Goal: Transaction & Acquisition: Purchase product/service

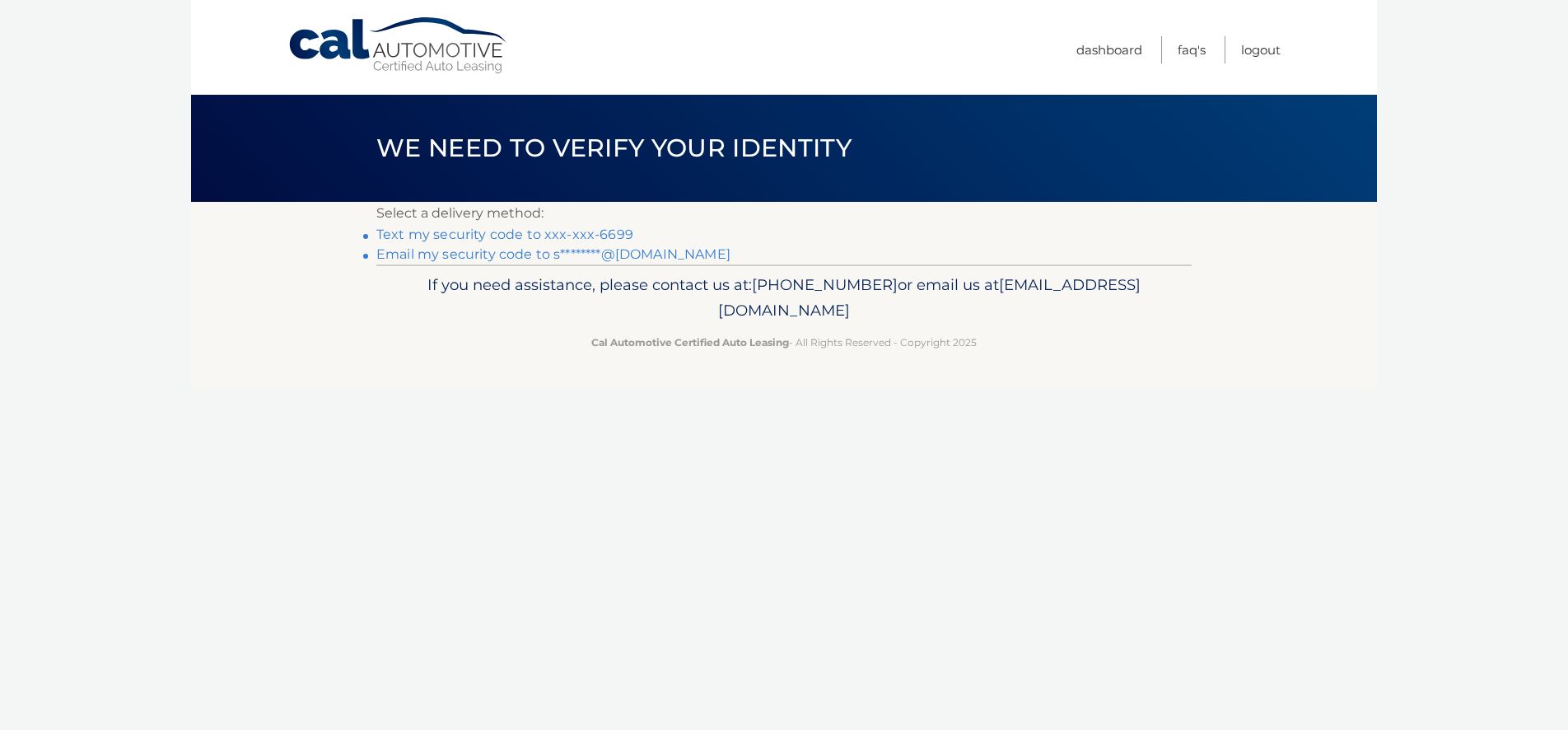
click at [420, 230] on link "Text my security code to xxx-xxx-6699" at bounding box center [505, 234] width 257 height 16
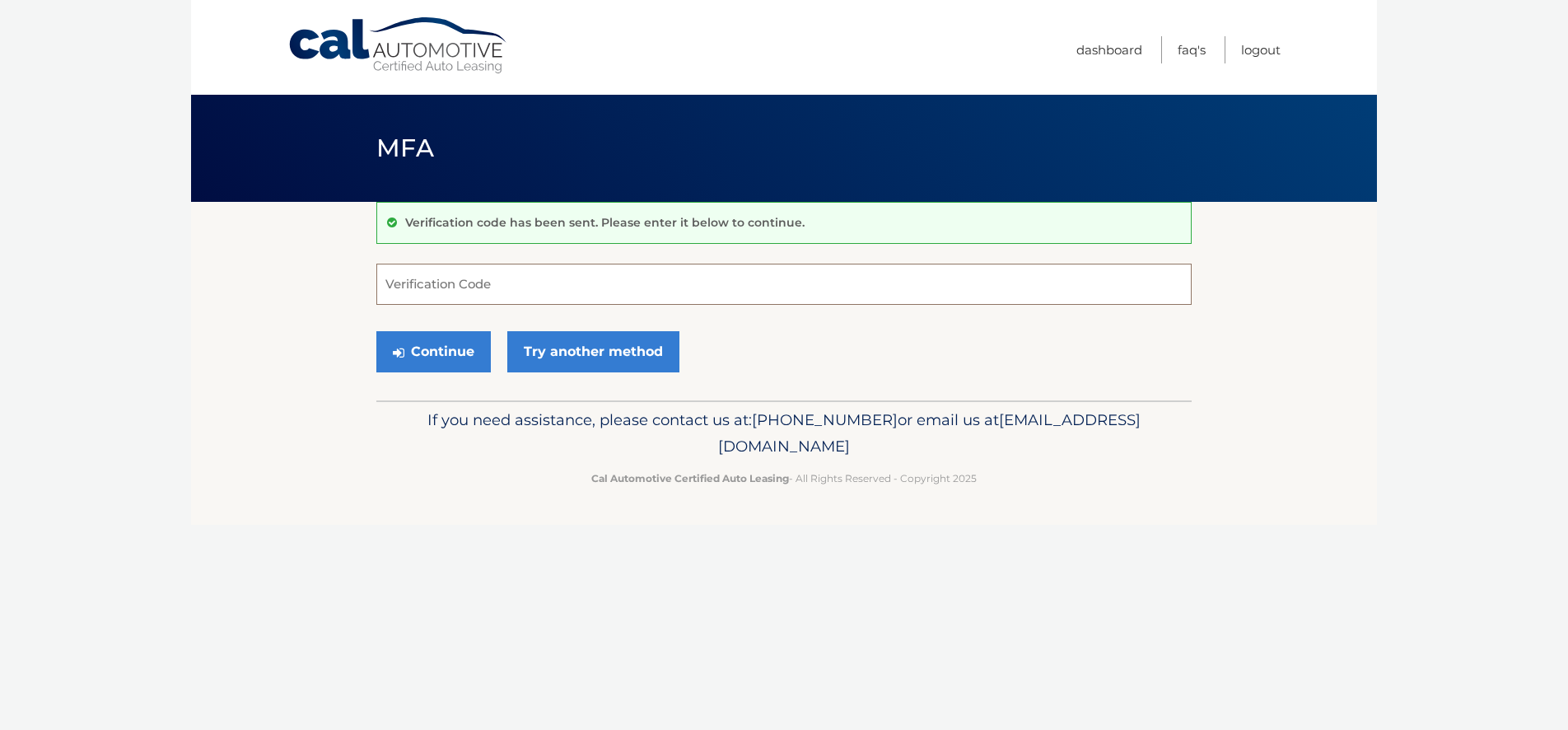
click at [424, 277] on input "Verification Code" at bounding box center [784, 284] width 815 height 41
type input "738339"
click at [459, 356] on button "Continue" at bounding box center [434, 351] width 114 height 41
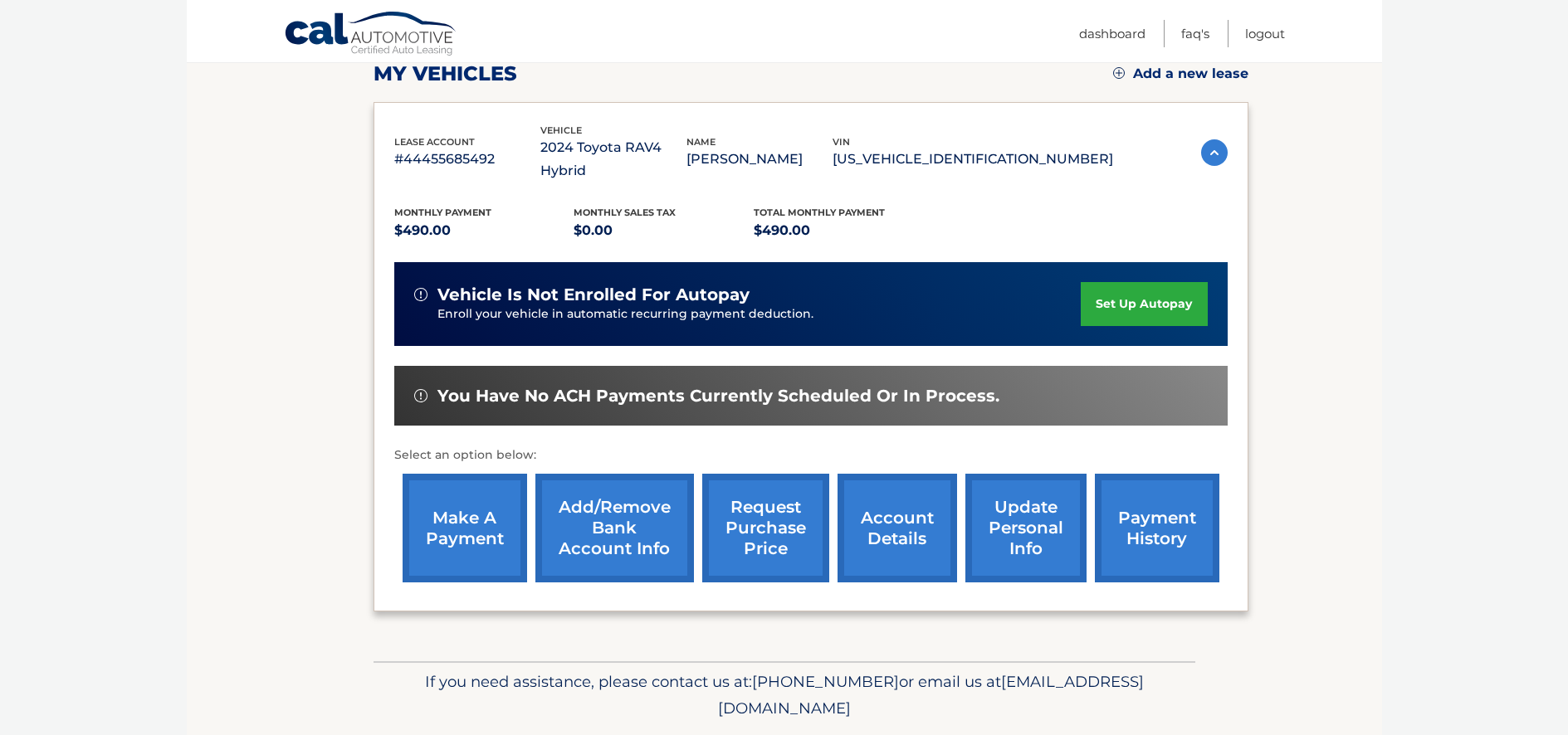
scroll to position [243, 0]
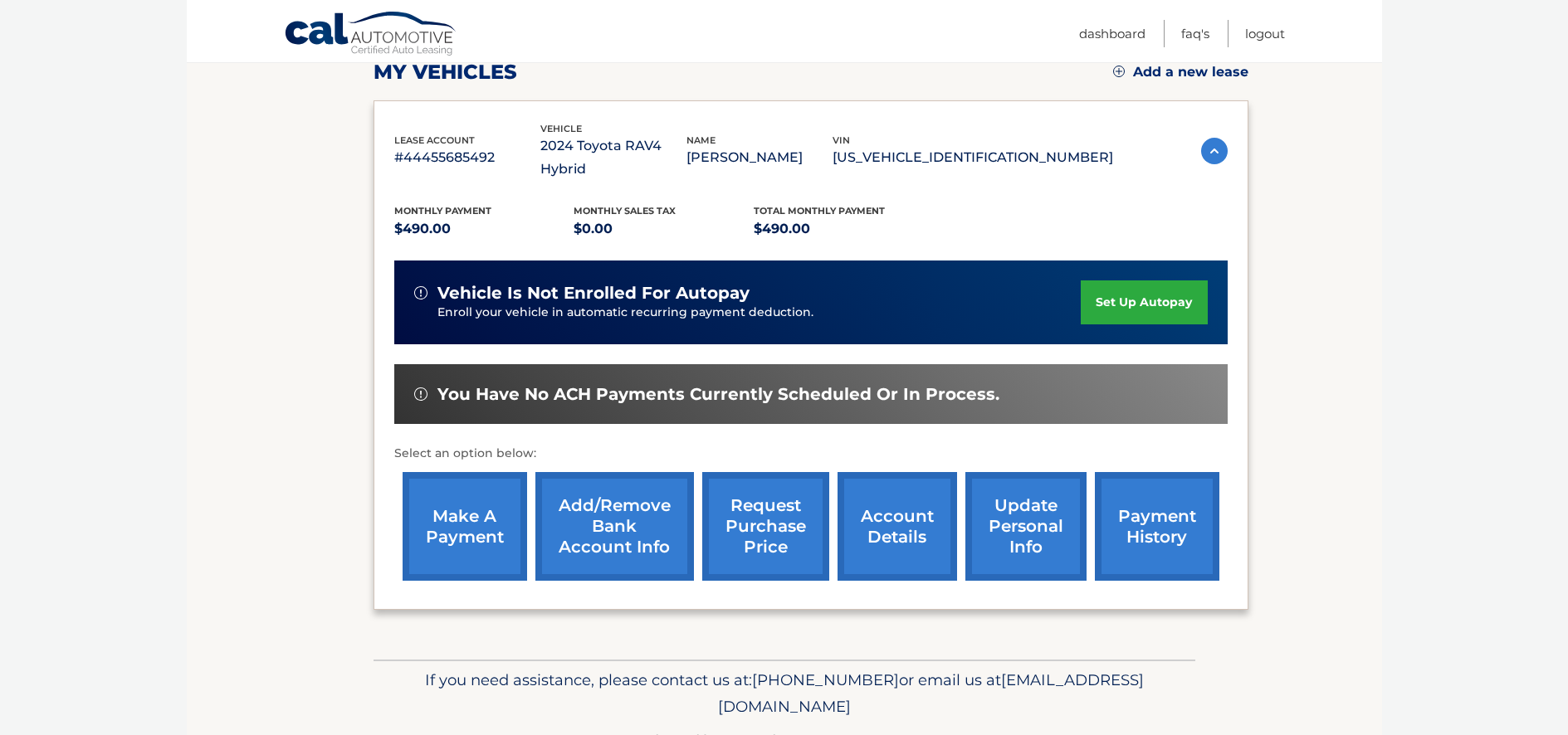
click at [445, 509] on link "make a payment" at bounding box center [465, 526] width 124 height 109
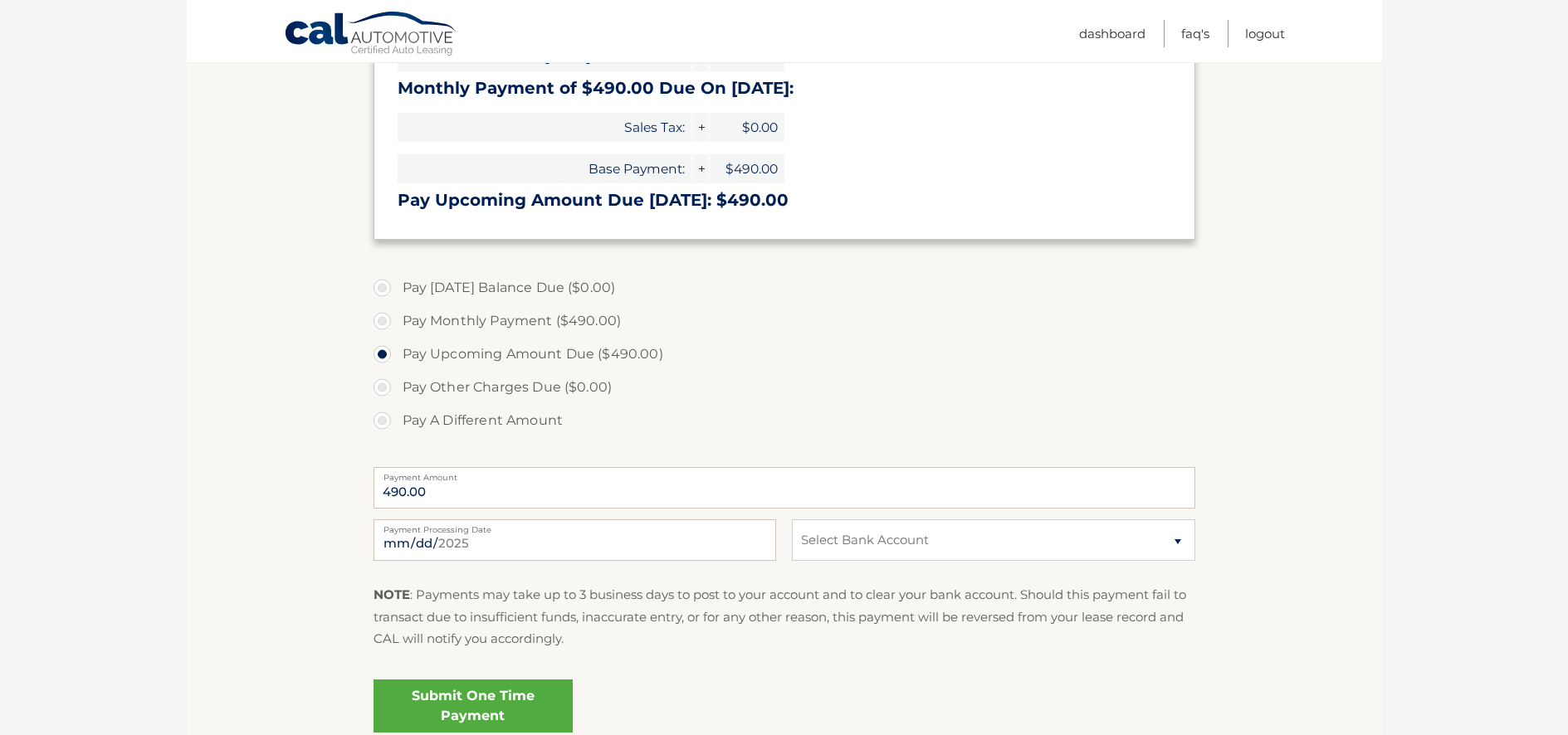
scroll to position [303, 0]
click at [870, 536] on select "Select Bank Account Checking TD BANK, NA *****5692 Checking TD BANK, NA *****32…" at bounding box center [993, 539] width 403 height 42
select select "N2FkMDMxYmEtMzNmMS00MmM4LTkyMjYtMGU5MjVkZTk1ZGVj"
click at [792, 519] on select "Select Bank Account Checking TD BANK, NA *****5692 Checking TD BANK, NA *****32…" at bounding box center [993, 539] width 403 height 42
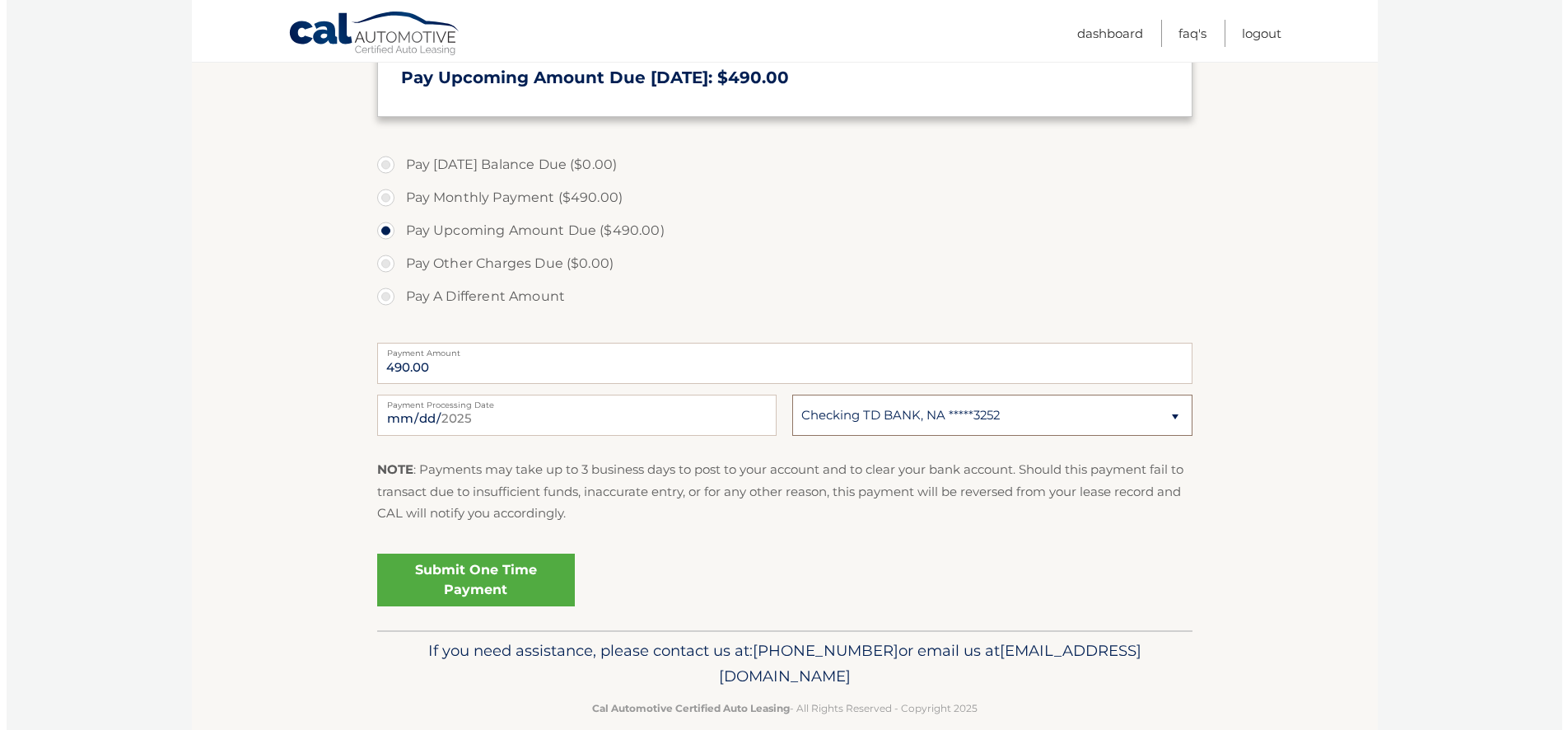
scroll to position [435, 0]
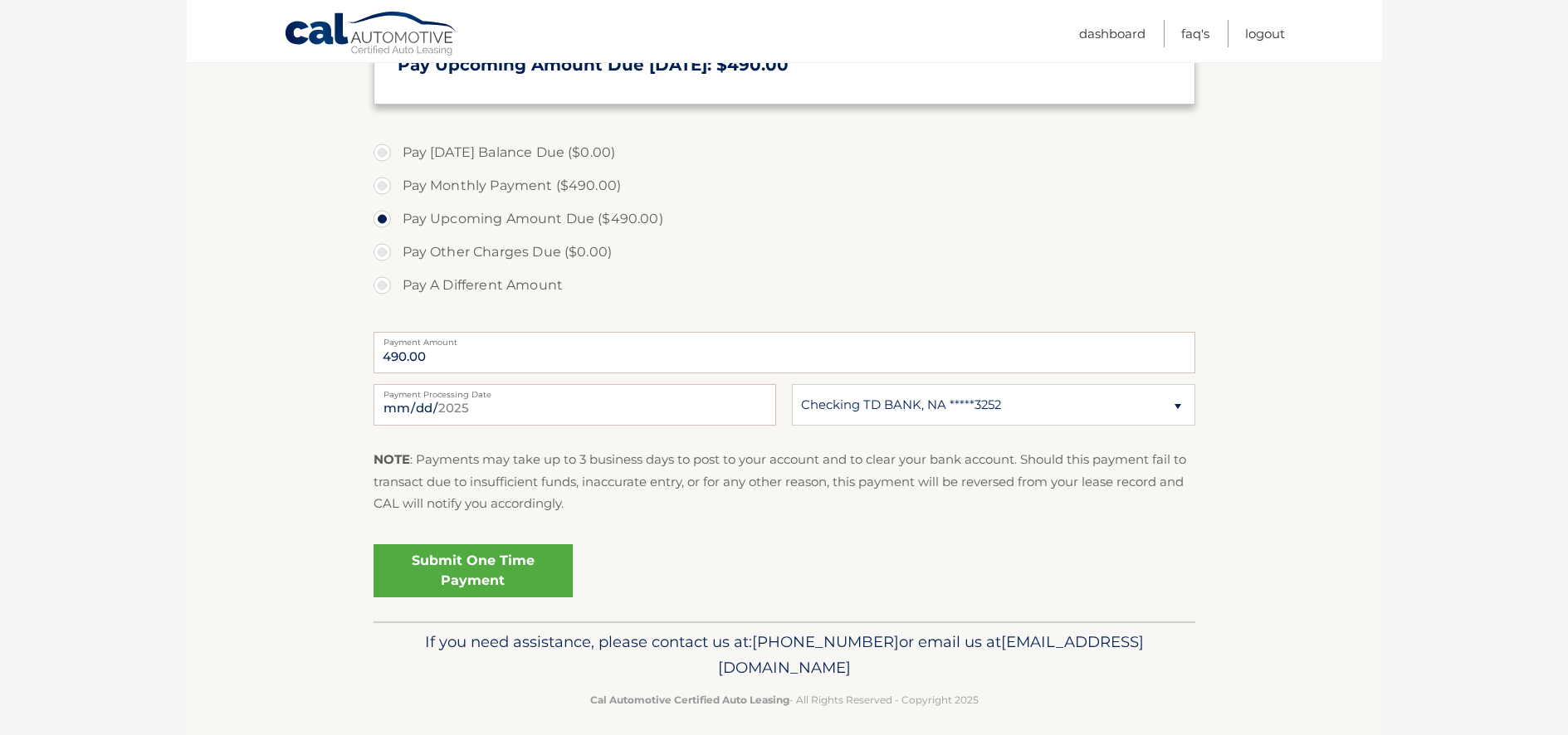
click at [465, 575] on link "Submit One Time Payment" at bounding box center [473, 570] width 200 height 53
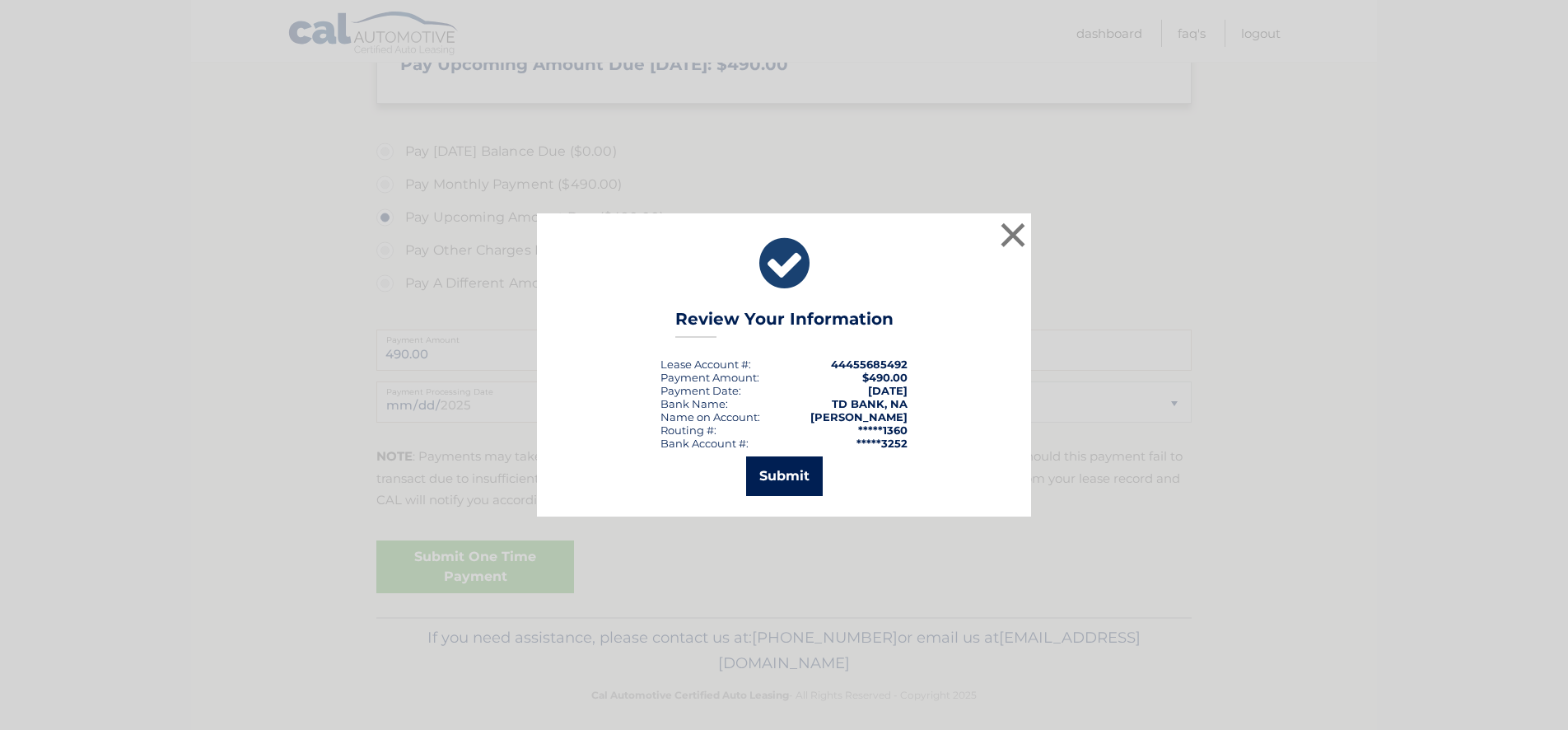
click at [765, 470] on button "Submit" at bounding box center [784, 476] width 76 height 40
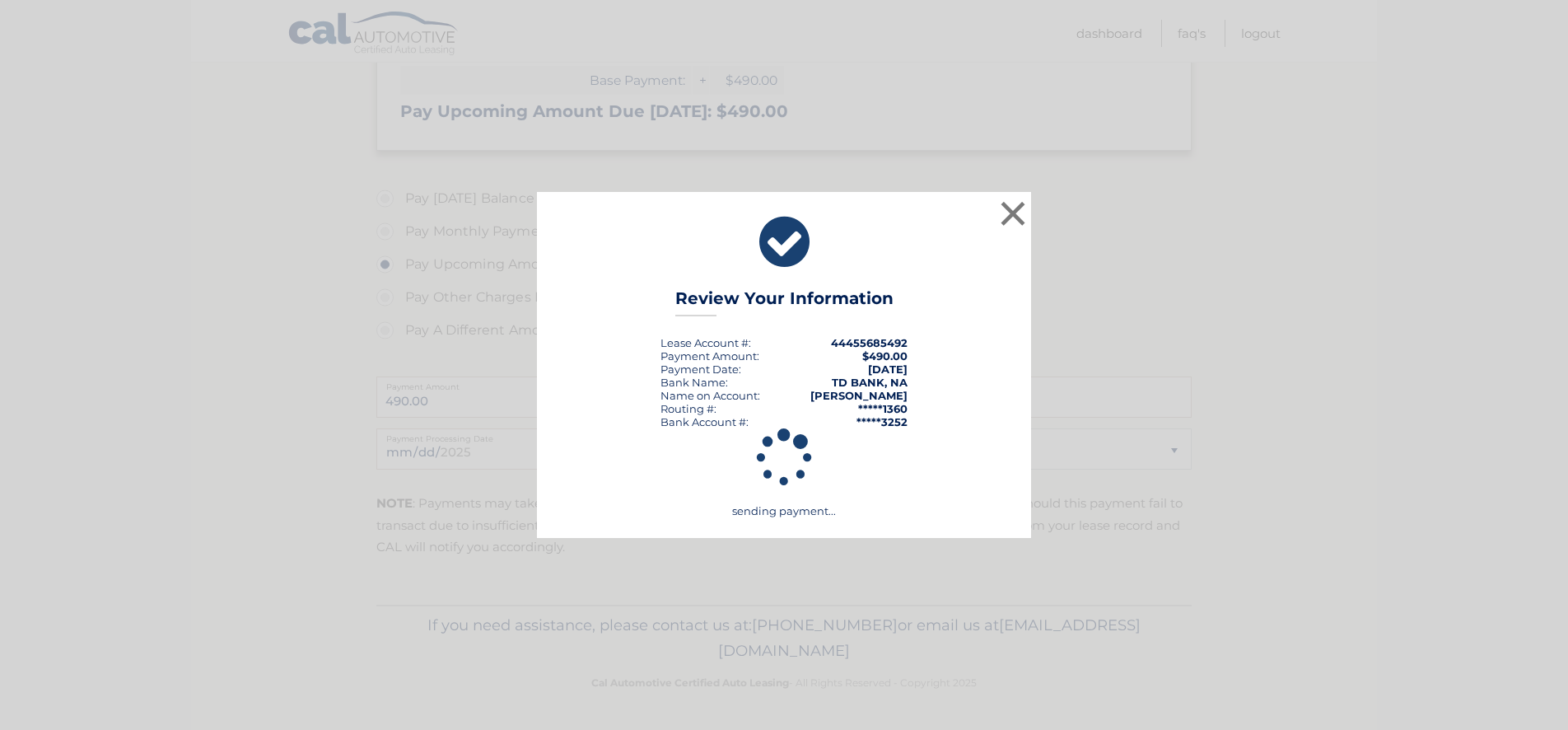
scroll to position [388, 0]
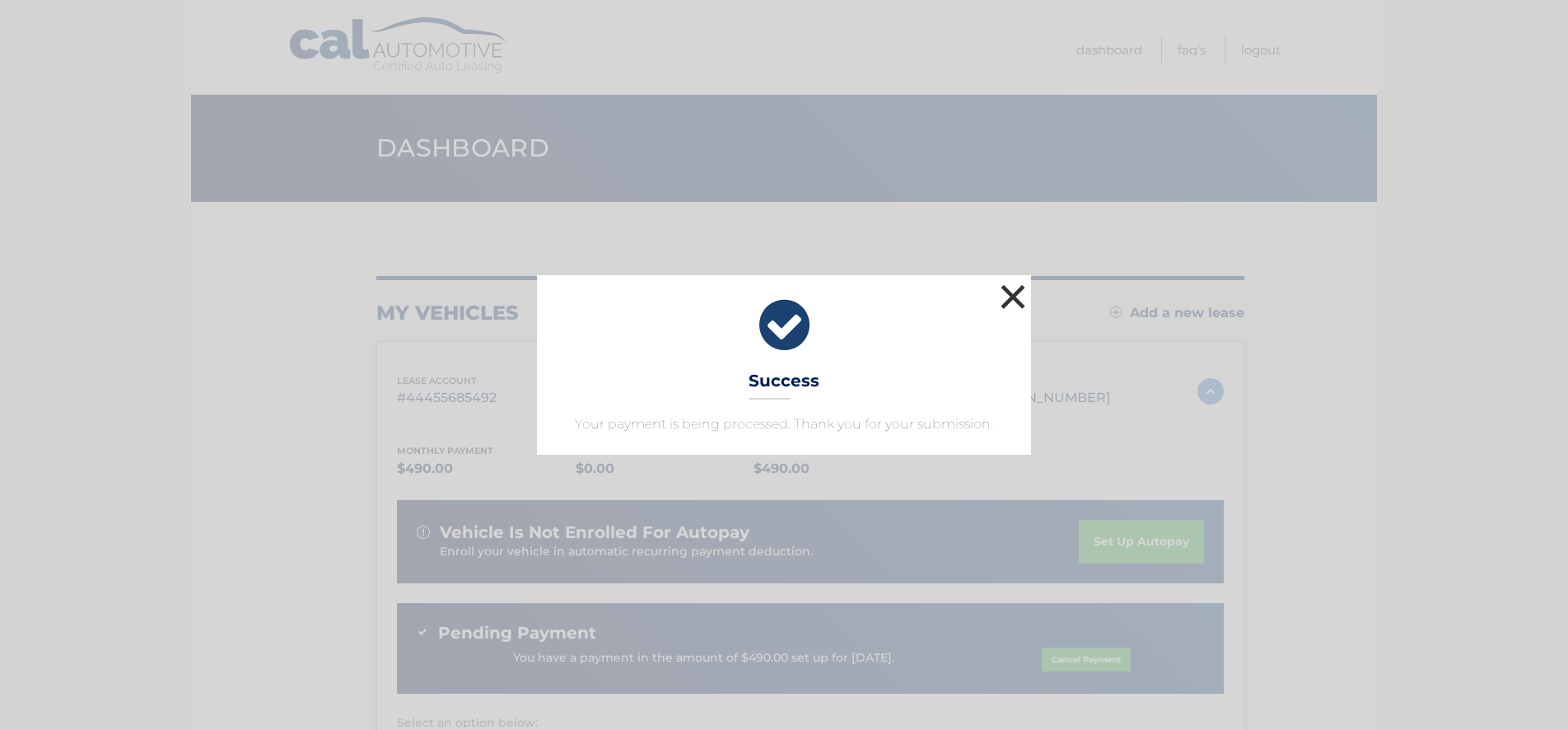
click at [1012, 295] on button "×" at bounding box center [1013, 297] width 33 height 33
